Goal: Transaction & Acquisition: Purchase product/service

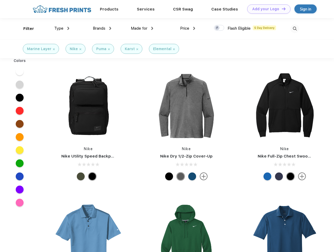
scroll to position [0, 0]
click at [267, 9] on link "Add your Logo Design Tool" at bounding box center [268, 8] width 43 height 9
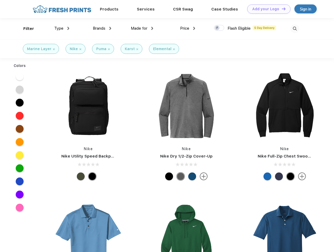
click at [0, 0] on div "Design Tool" at bounding box center [0, 0] width 0 height 0
click at [281, 9] on link "Add your Logo Design Tool" at bounding box center [268, 8] width 43 height 9
click at [25, 29] on div "Filter" at bounding box center [28, 29] width 11 height 6
click at [62, 28] on span "Type" at bounding box center [58, 28] width 9 height 5
click at [102, 28] on span "Brands" at bounding box center [99, 28] width 13 height 5
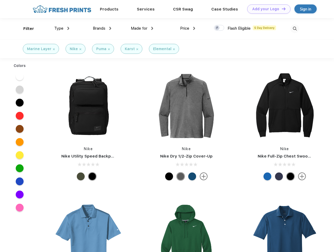
click at [142, 28] on span "Made for" at bounding box center [139, 28] width 17 height 5
click at [188, 28] on span "Price" at bounding box center [184, 28] width 9 height 5
click at [219, 28] on div at bounding box center [219, 28] width 10 height 6
click at [217, 28] on input "checkbox" at bounding box center [215, 26] width 3 height 3
click at [295, 29] on img at bounding box center [294, 28] width 9 height 9
